Goal: Transaction & Acquisition: Purchase product/service

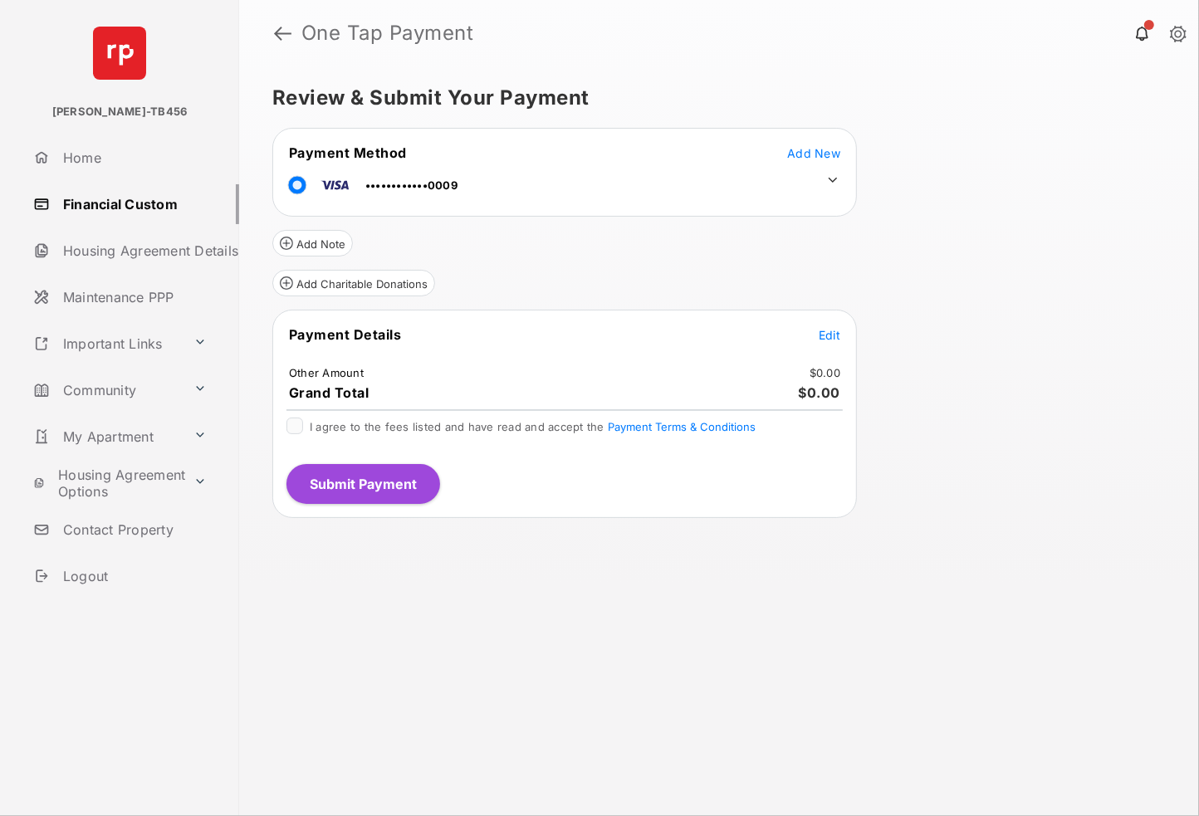
click at [823, 333] on span "Edit" at bounding box center [829, 335] width 22 height 14
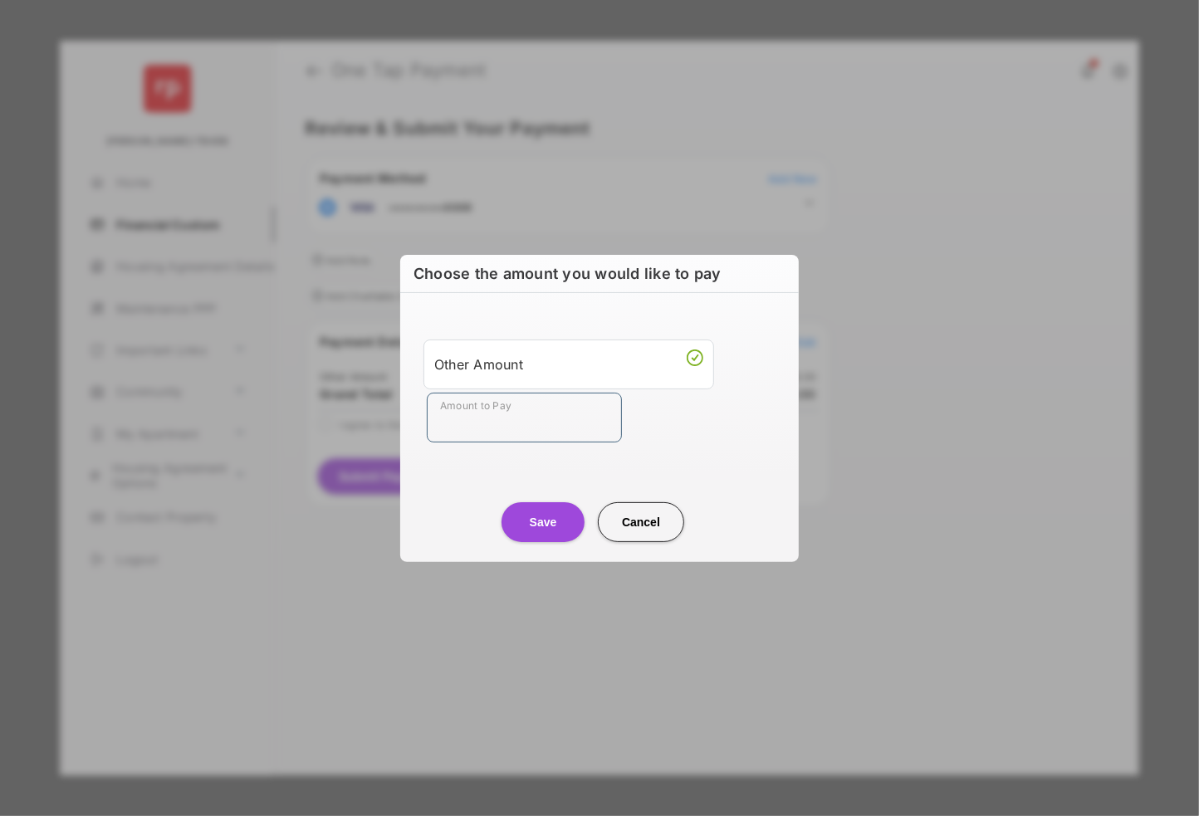
click at [512, 419] on input "Amount to Pay" at bounding box center [524, 418] width 195 height 50
type input "**"
click at [539, 516] on button "Save" at bounding box center [542, 522] width 83 height 40
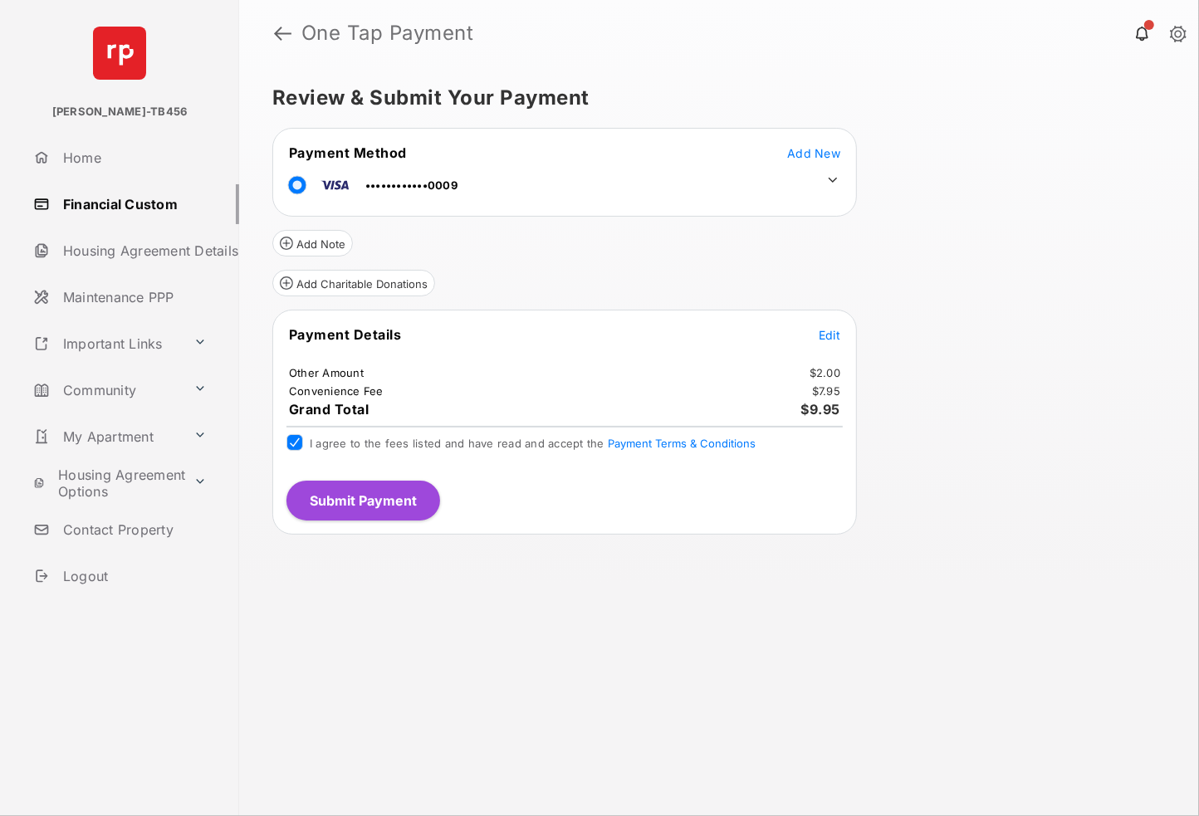
click at [340, 495] on button "Submit Payment" at bounding box center [363, 501] width 154 height 40
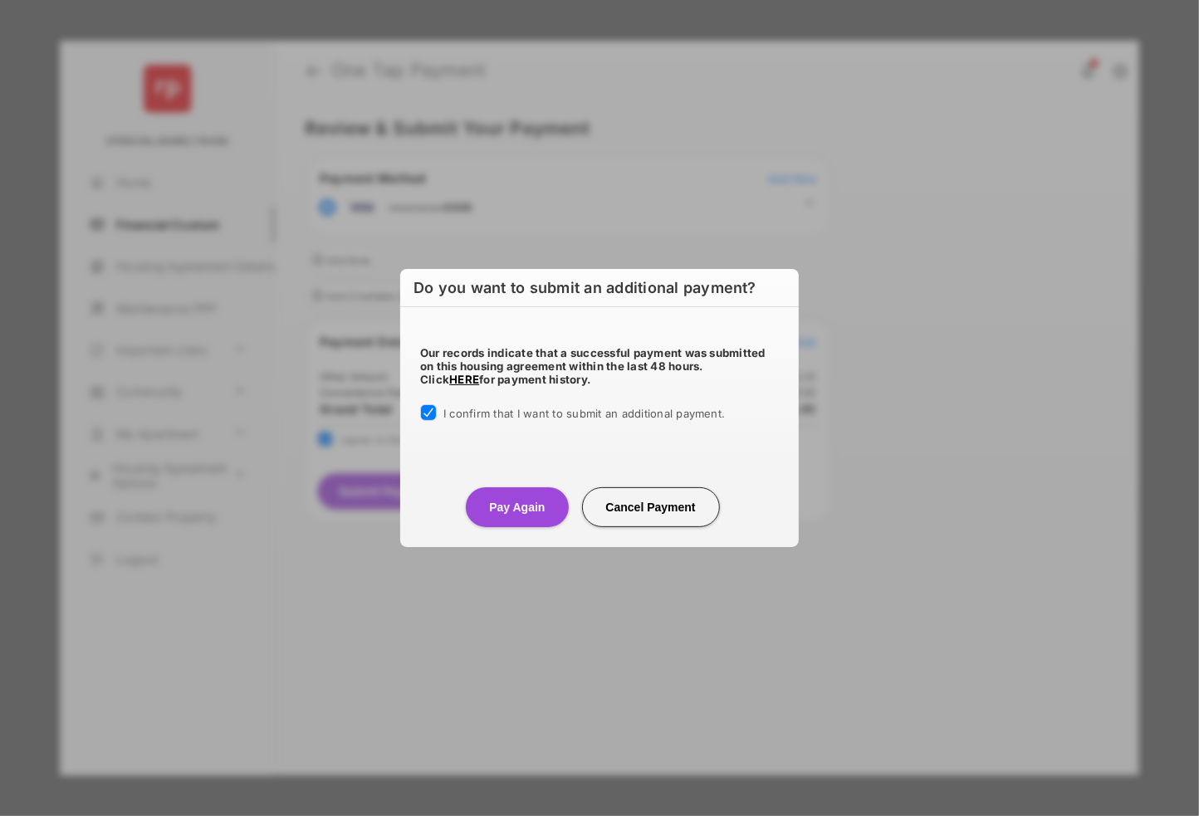
click at [493, 504] on button "Pay Again" at bounding box center [517, 507] width 102 height 40
